Goal: Find contact information: Find contact information

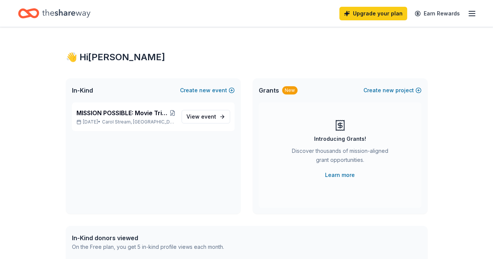
click at [470, 14] on icon "button" at bounding box center [471, 13] width 9 height 9
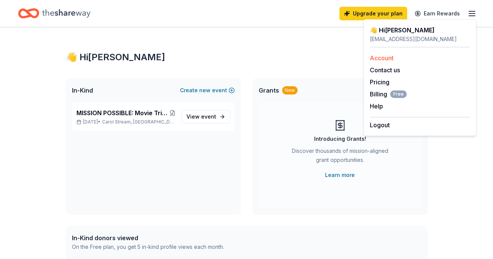
click at [384, 58] on link "Account" at bounding box center [382, 58] width 24 height 8
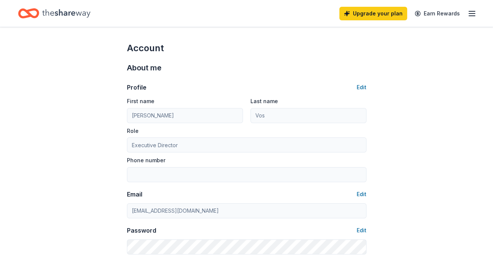
click at [468, 12] on icon "button" at bounding box center [471, 13] width 9 height 9
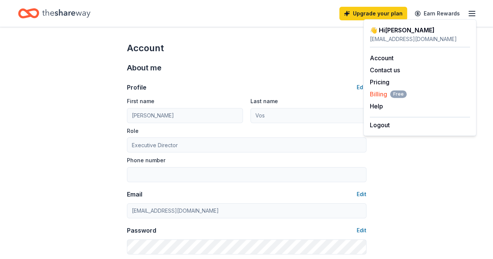
click at [378, 93] on span "Billing Free" at bounding box center [388, 94] width 37 height 9
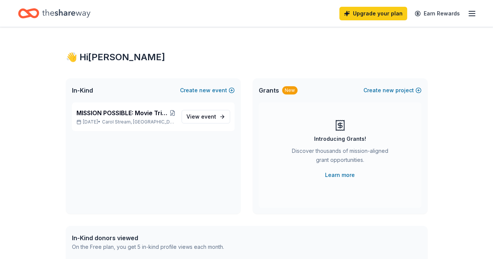
click at [50, 12] on icon "Home" at bounding box center [66, 13] width 48 height 15
click at [383, 13] on link "Upgrade your plan" at bounding box center [373, 14] width 68 height 14
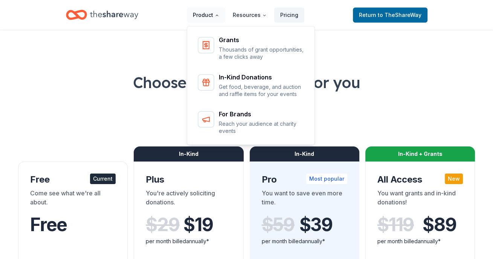
click at [212, 13] on button "Product" at bounding box center [206, 15] width 38 height 15
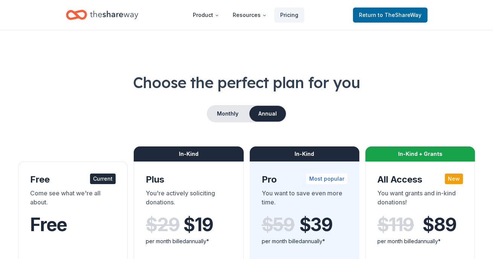
click at [118, 15] on icon "Home" at bounding box center [114, 14] width 48 height 15
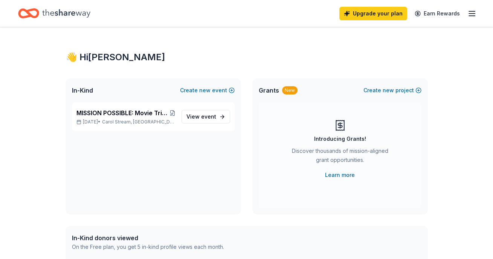
click at [72, 11] on icon "Home" at bounding box center [66, 13] width 48 height 15
click at [32, 11] on icon "Home" at bounding box center [28, 14] width 21 height 18
click at [71, 15] on icon "Home" at bounding box center [66, 13] width 48 height 15
click at [473, 14] on icon "button" at bounding box center [471, 13] width 9 height 9
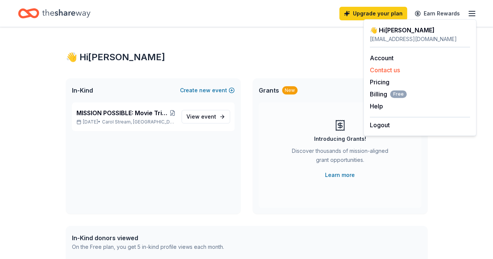
click at [395, 69] on button "Contact us" at bounding box center [385, 69] width 30 height 9
